Goal: Task Accomplishment & Management: Use online tool/utility

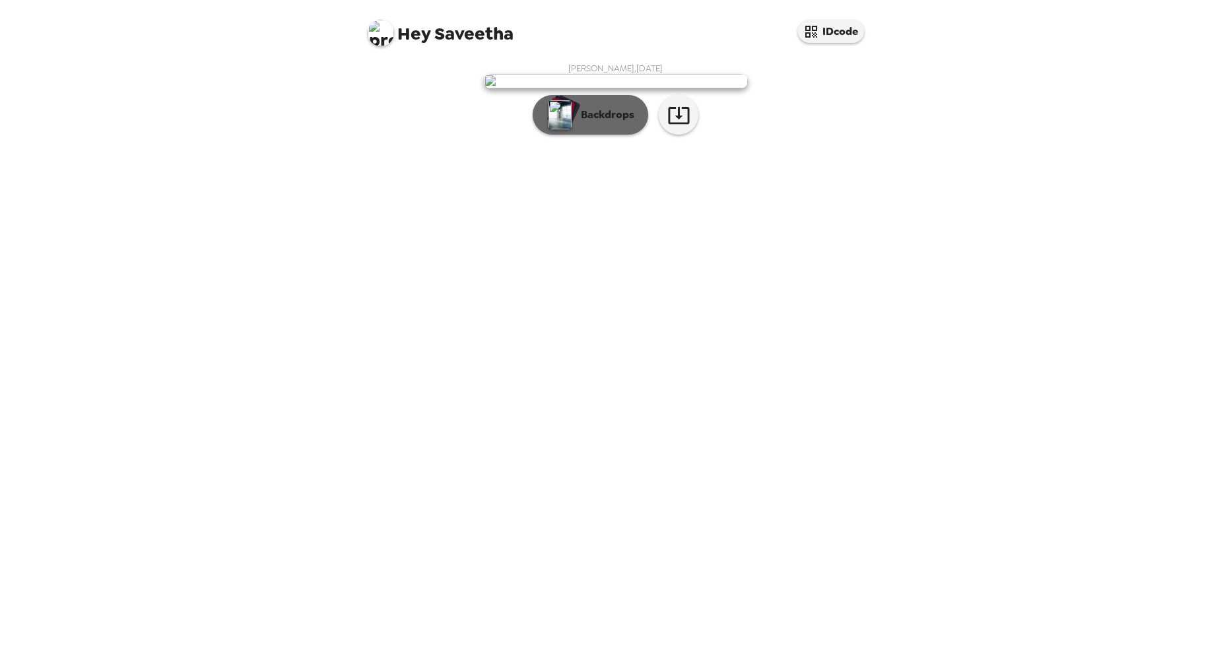
click at [613, 123] on p "Backdrops" at bounding box center [604, 115] width 60 height 16
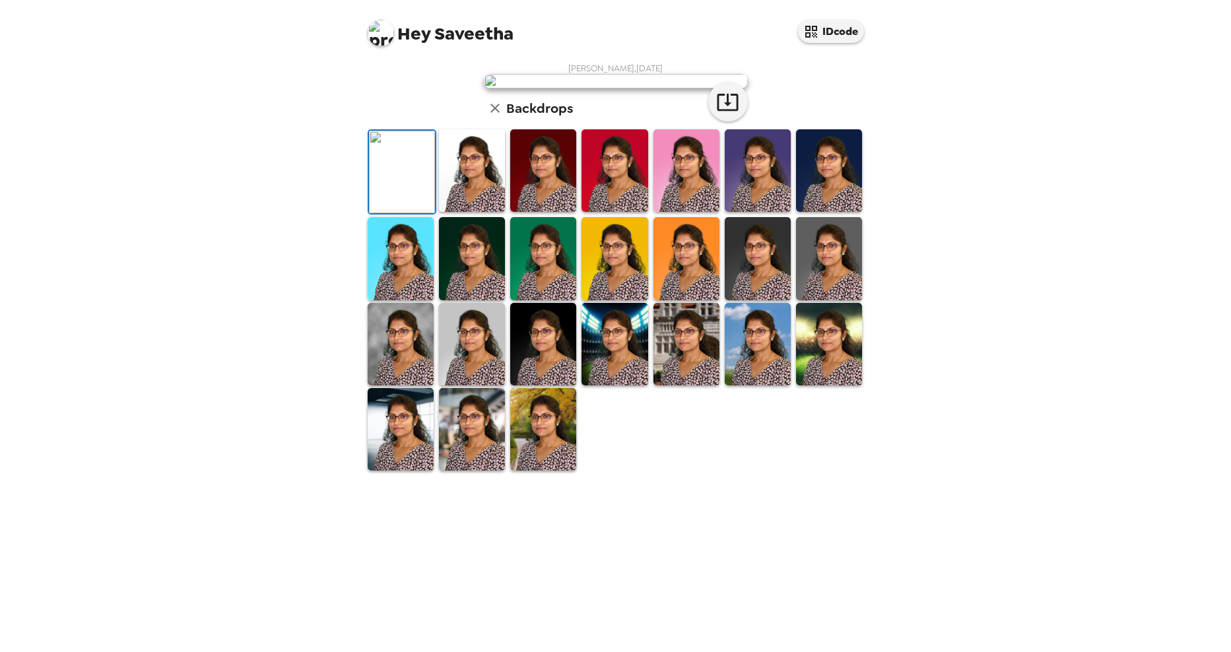
scroll to position [148, 0]
click at [824, 385] on img at bounding box center [829, 344] width 66 height 82
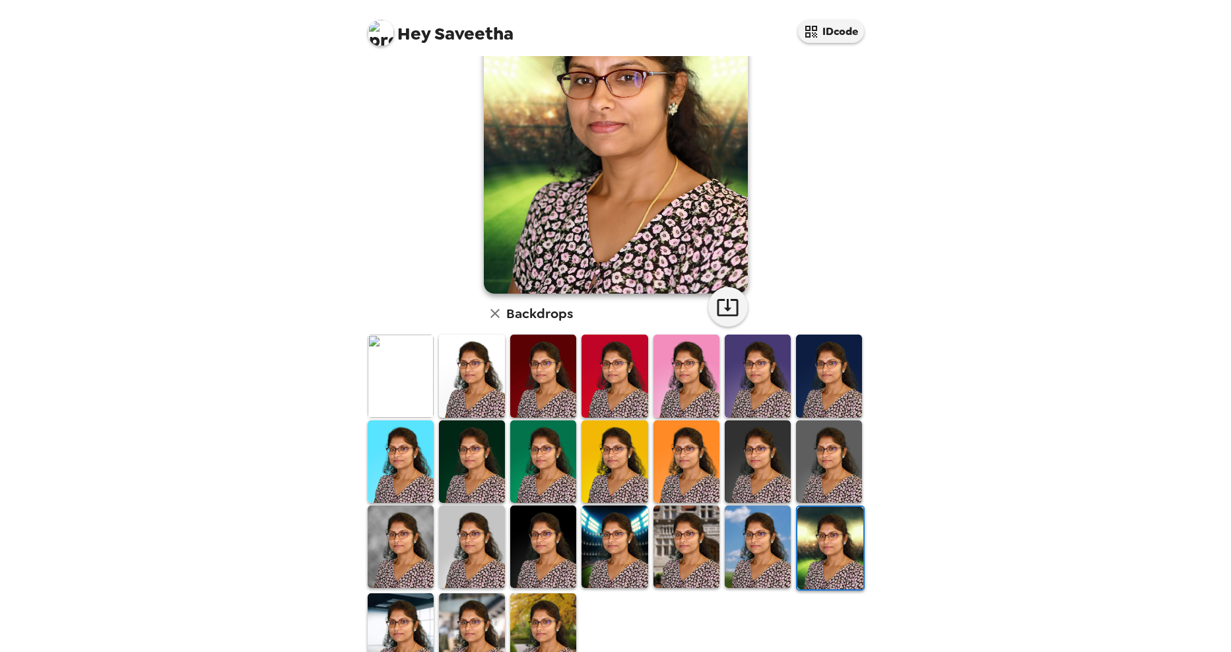
scroll to position [132, 0]
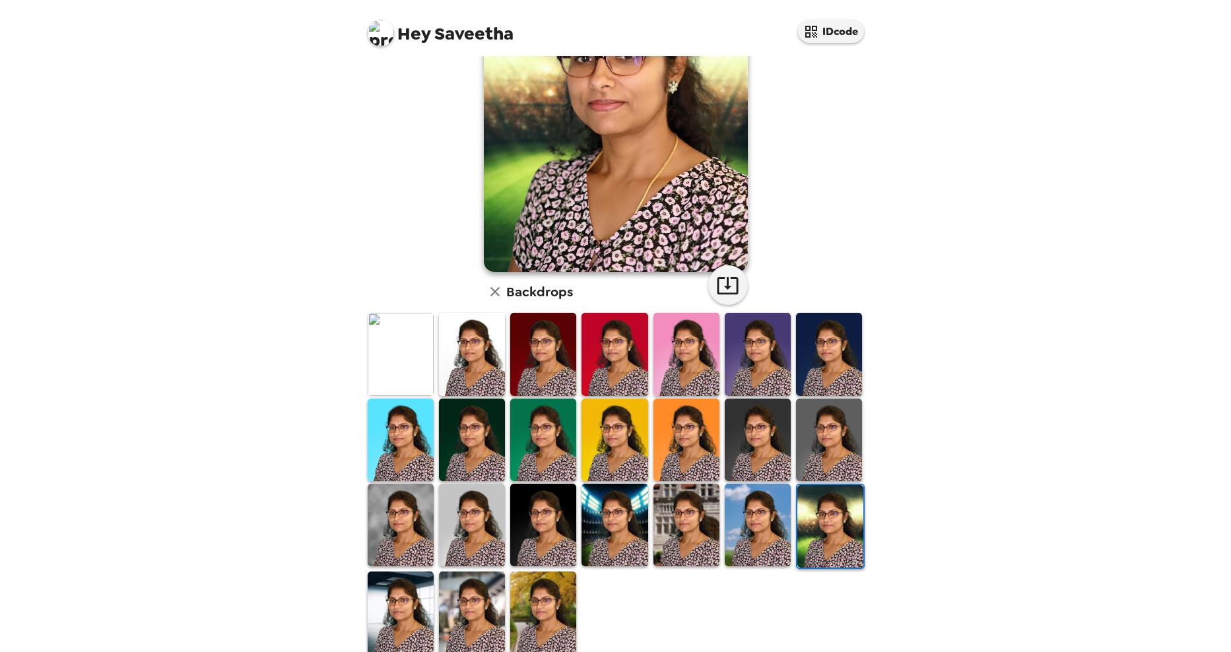
click at [669, 459] on img at bounding box center [686, 440] width 66 height 82
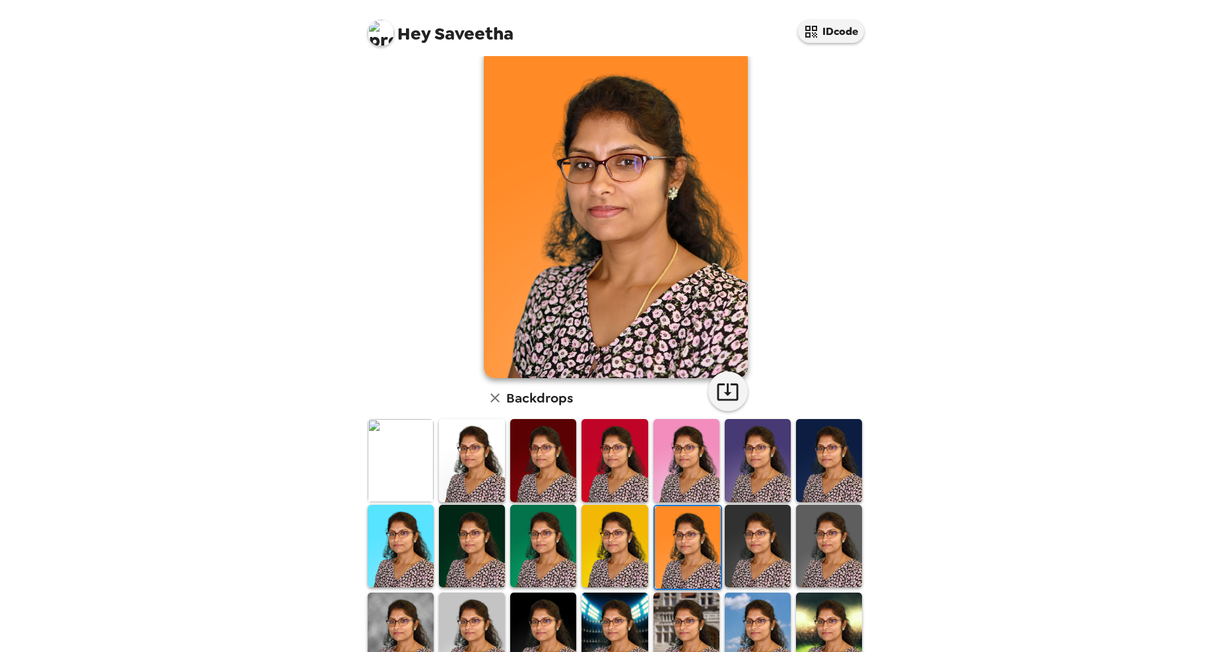
scroll to position [0, 0]
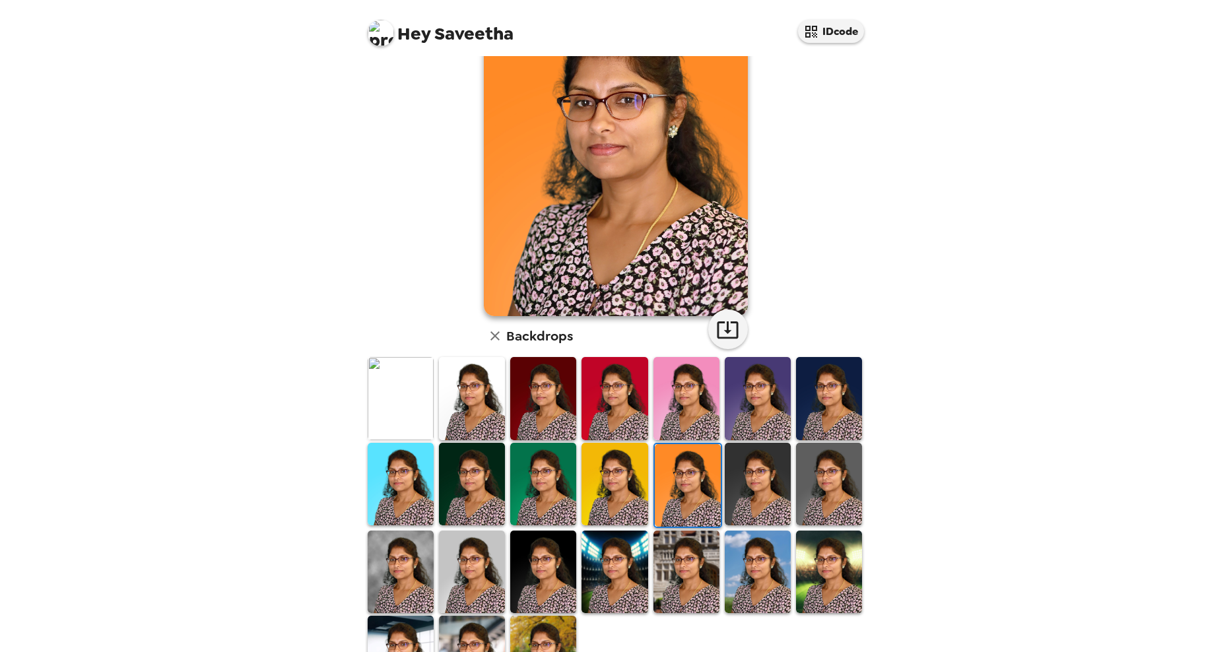
click at [827, 408] on img at bounding box center [829, 398] width 66 height 82
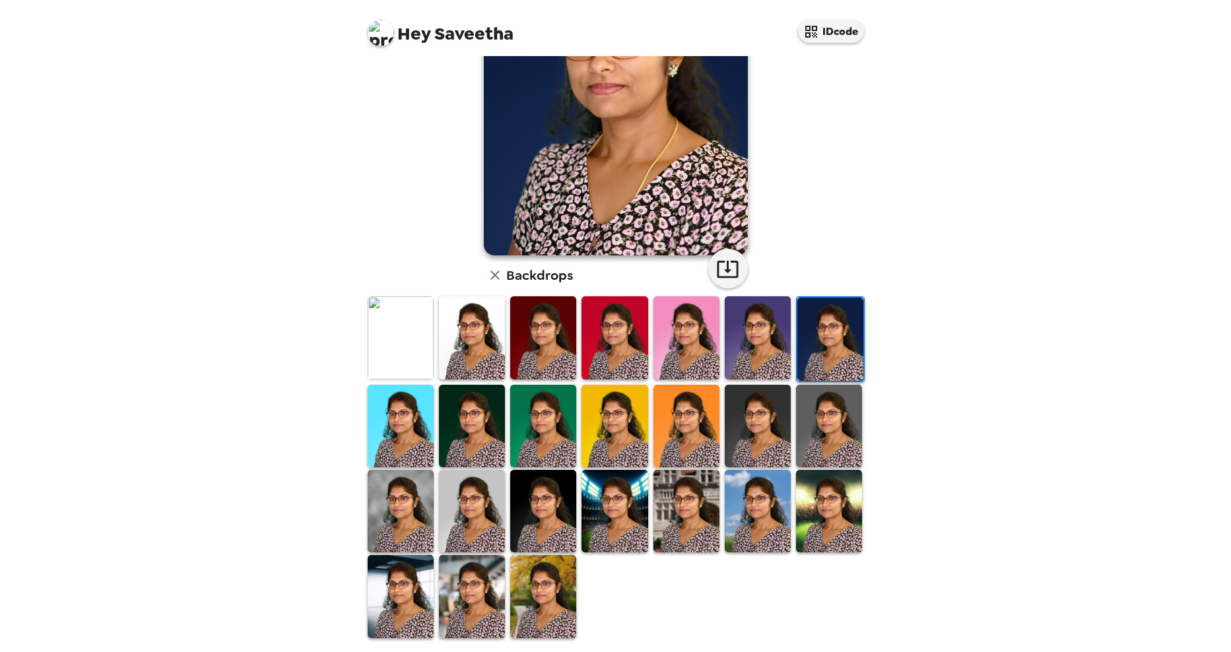
click at [379, 515] on img at bounding box center [401, 511] width 66 height 82
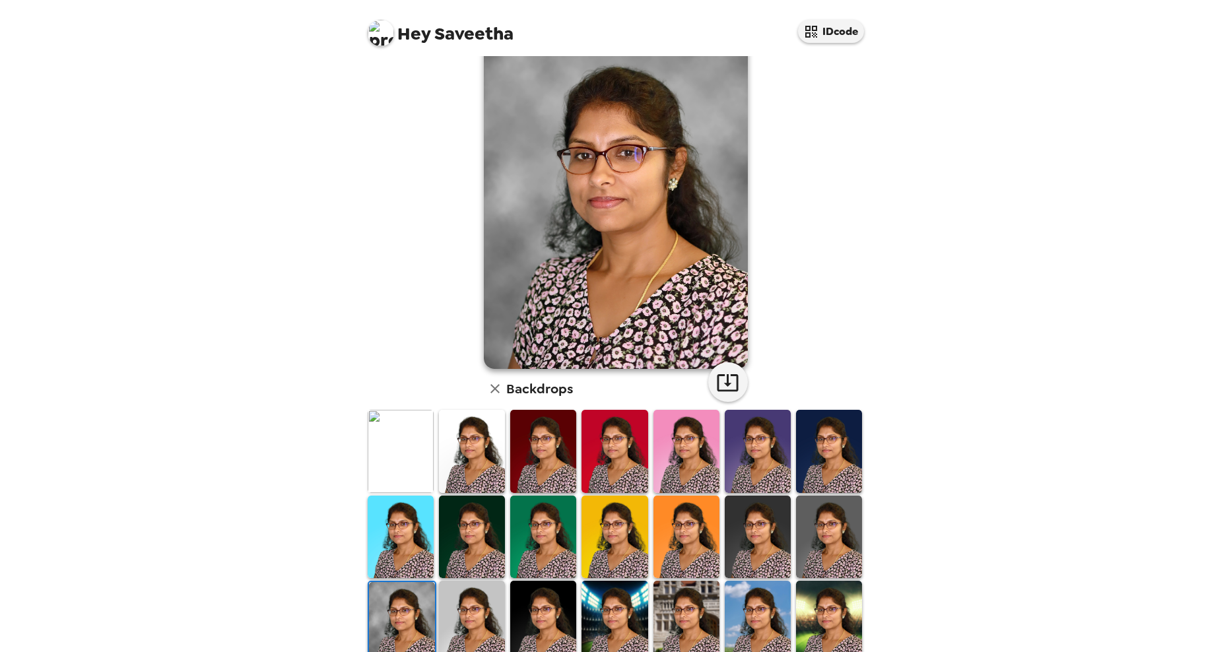
scroll to position [66, 0]
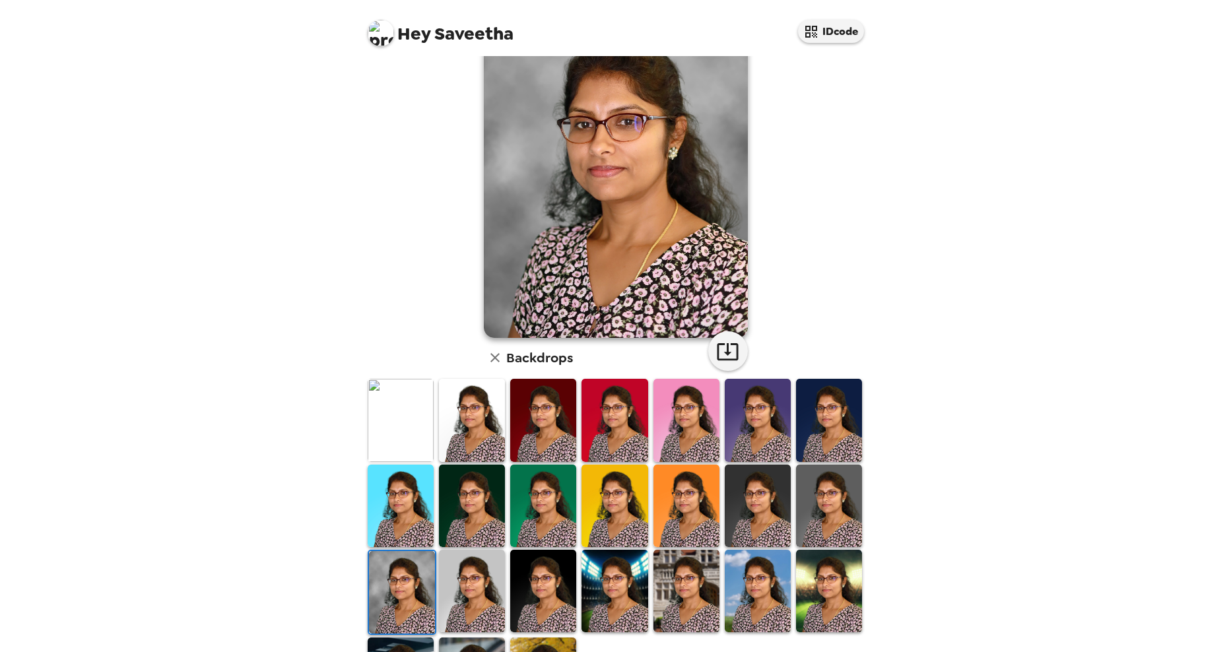
click at [478, 525] on img at bounding box center [472, 506] width 66 height 82
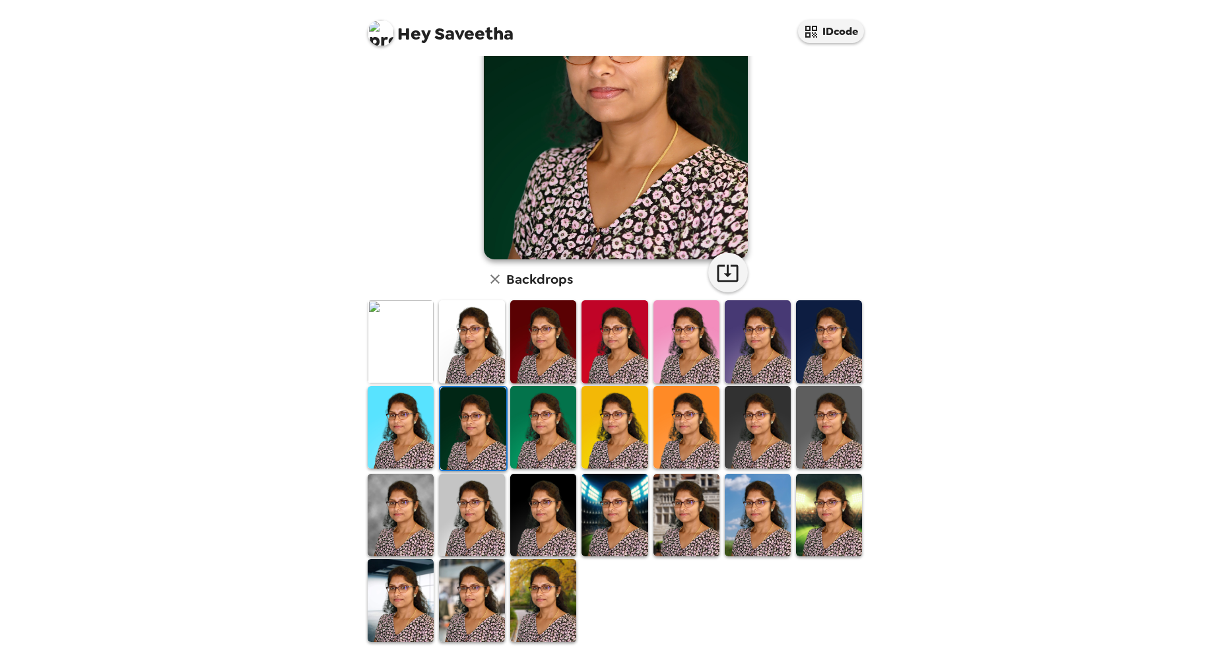
scroll to position [148, 0]
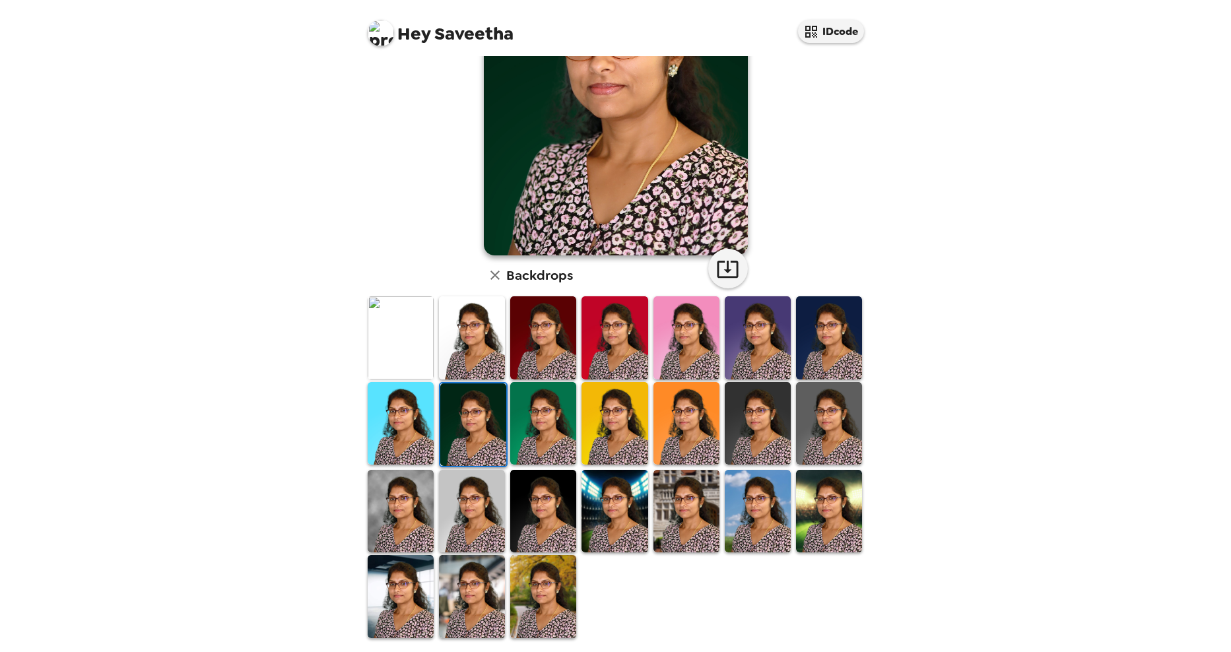
click at [548, 569] on img at bounding box center [543, 596] width 66 height 82
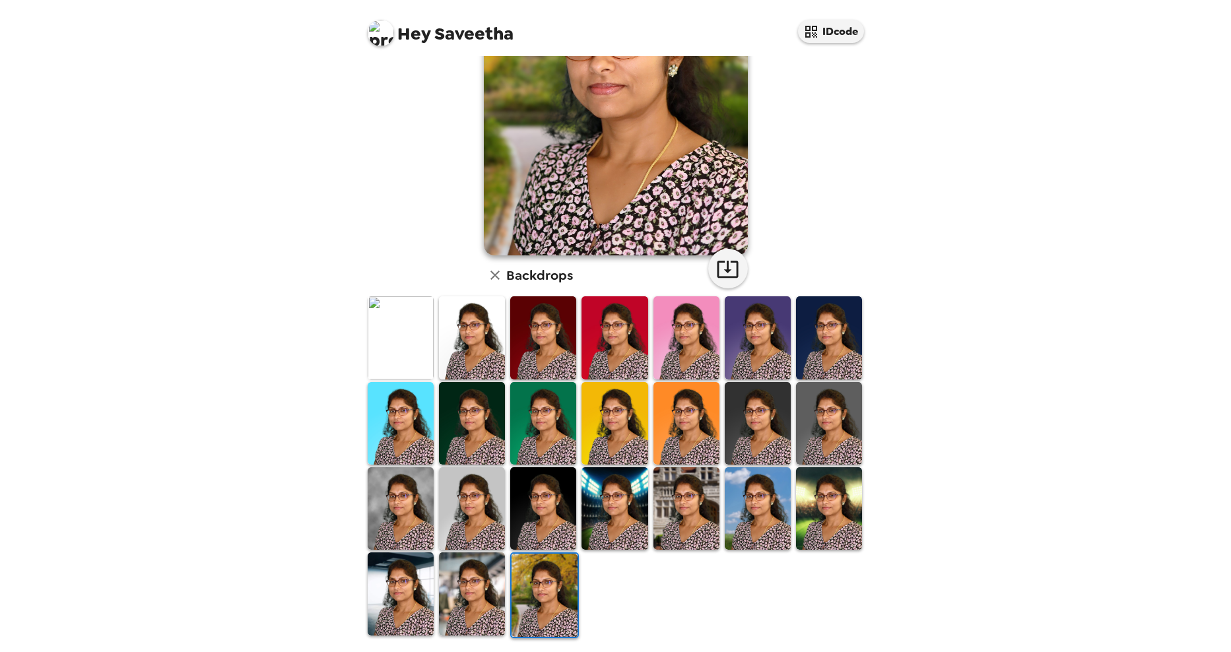
click at [395, 605] on img at bounding box center [401, 593] width 66 height 82
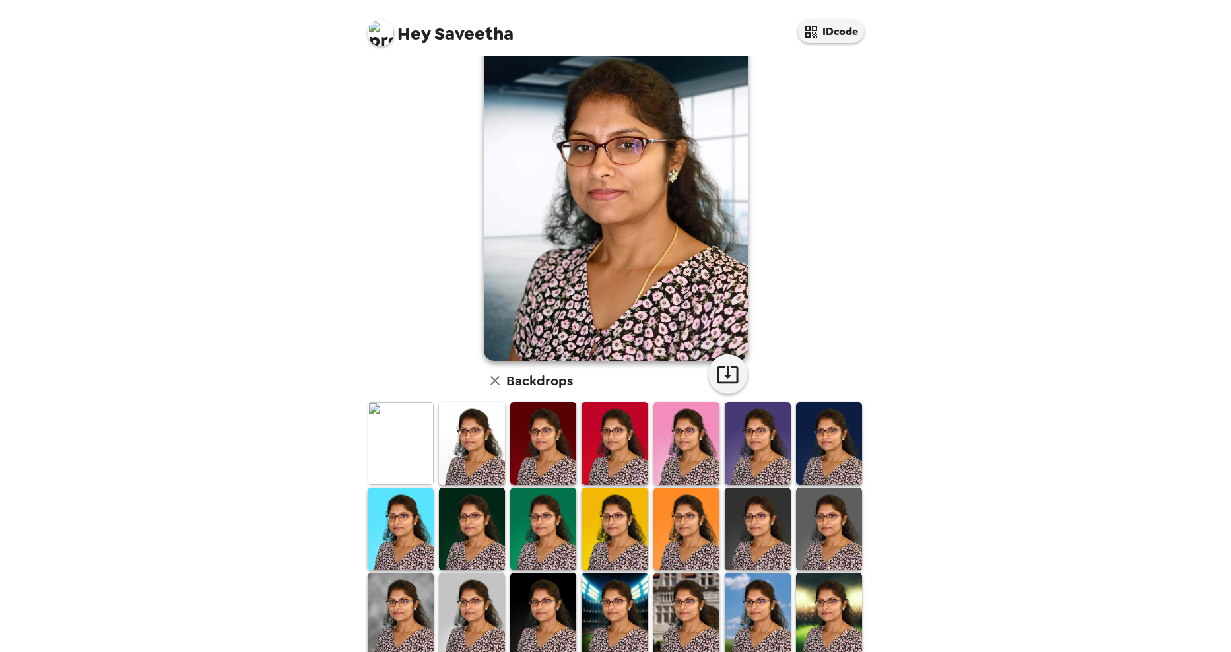
scroll to position [0, 0]
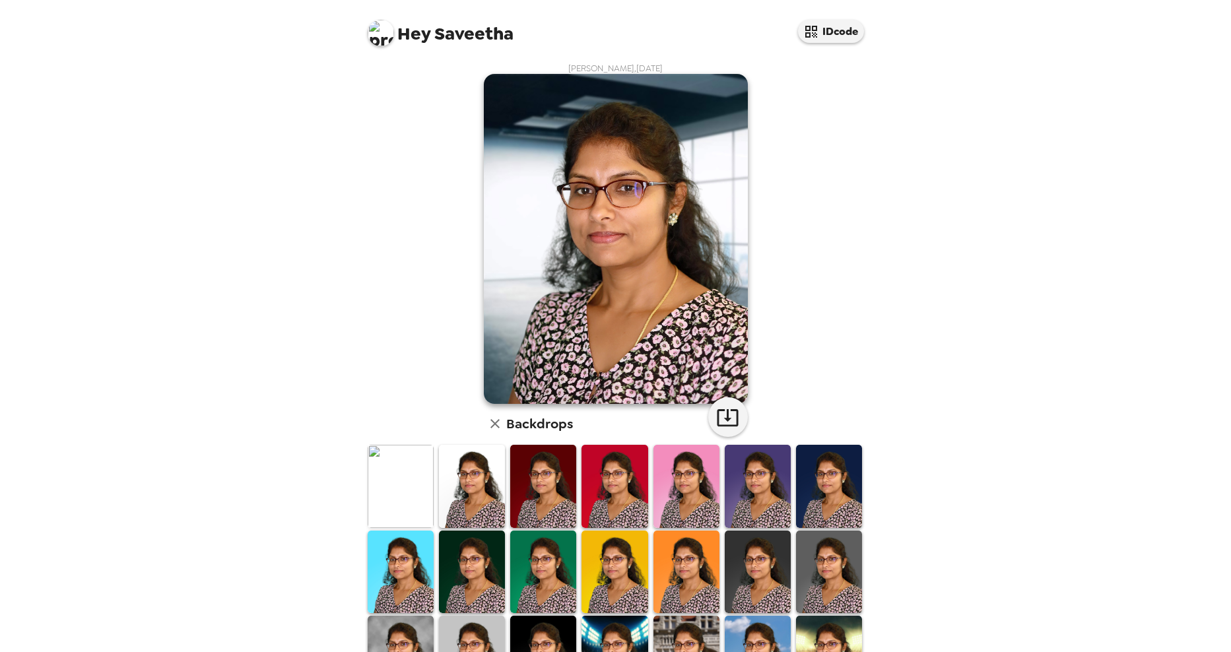
click at [383, 462] on img at bounding box center [401, 486] width 66 height 82
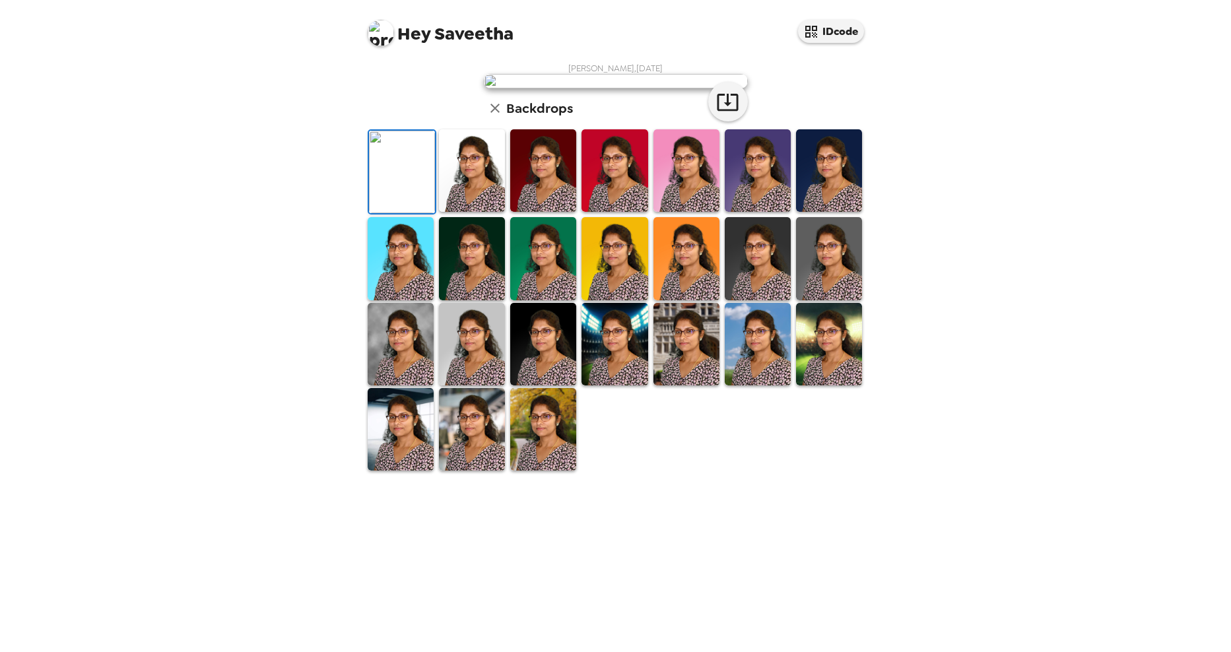
scroll to position [148, 0]
